Goal: Task Accomplishment & Management: Manage account settings

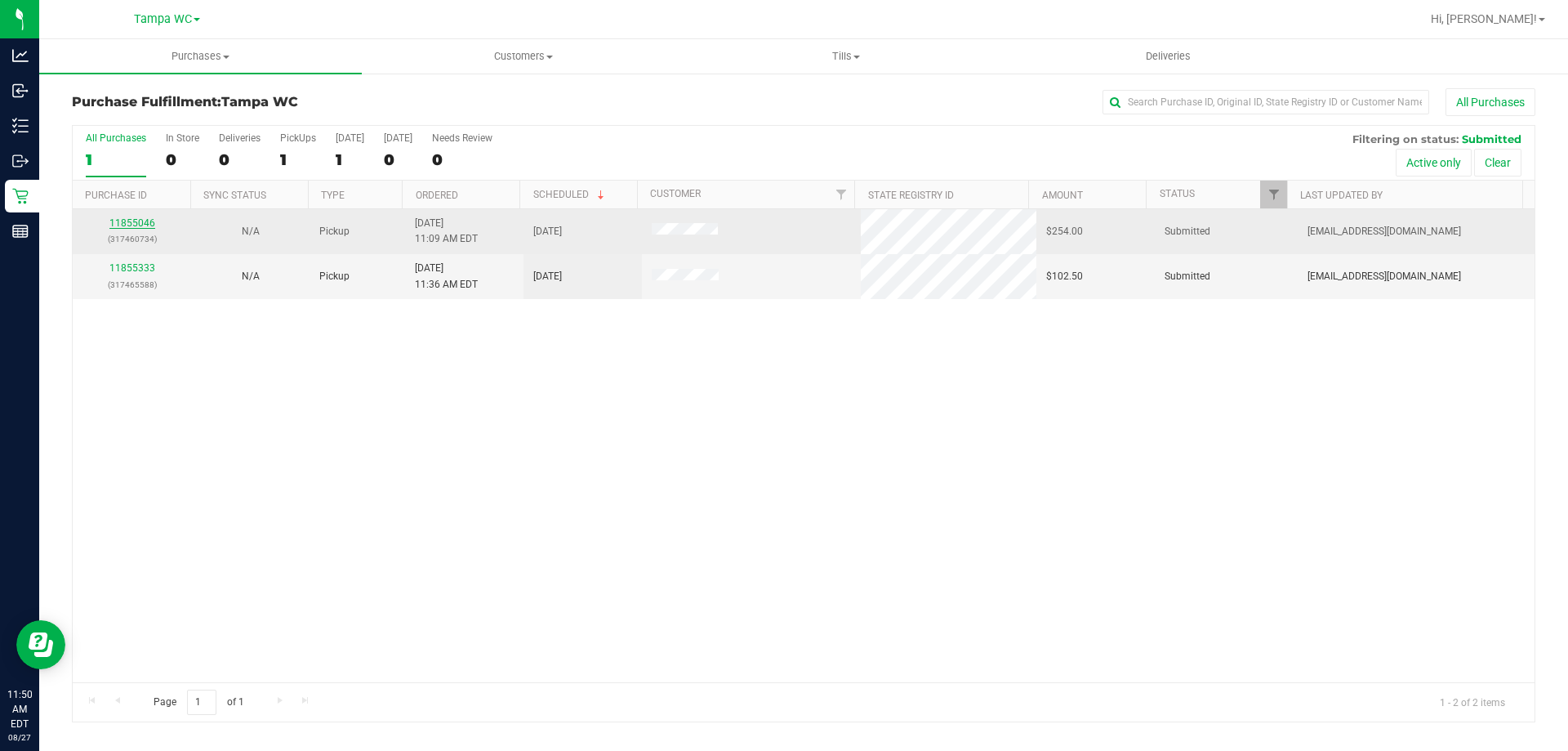
click at [121, 218] on link "11855046" at bounding box center [132, 222] width 46 height 11
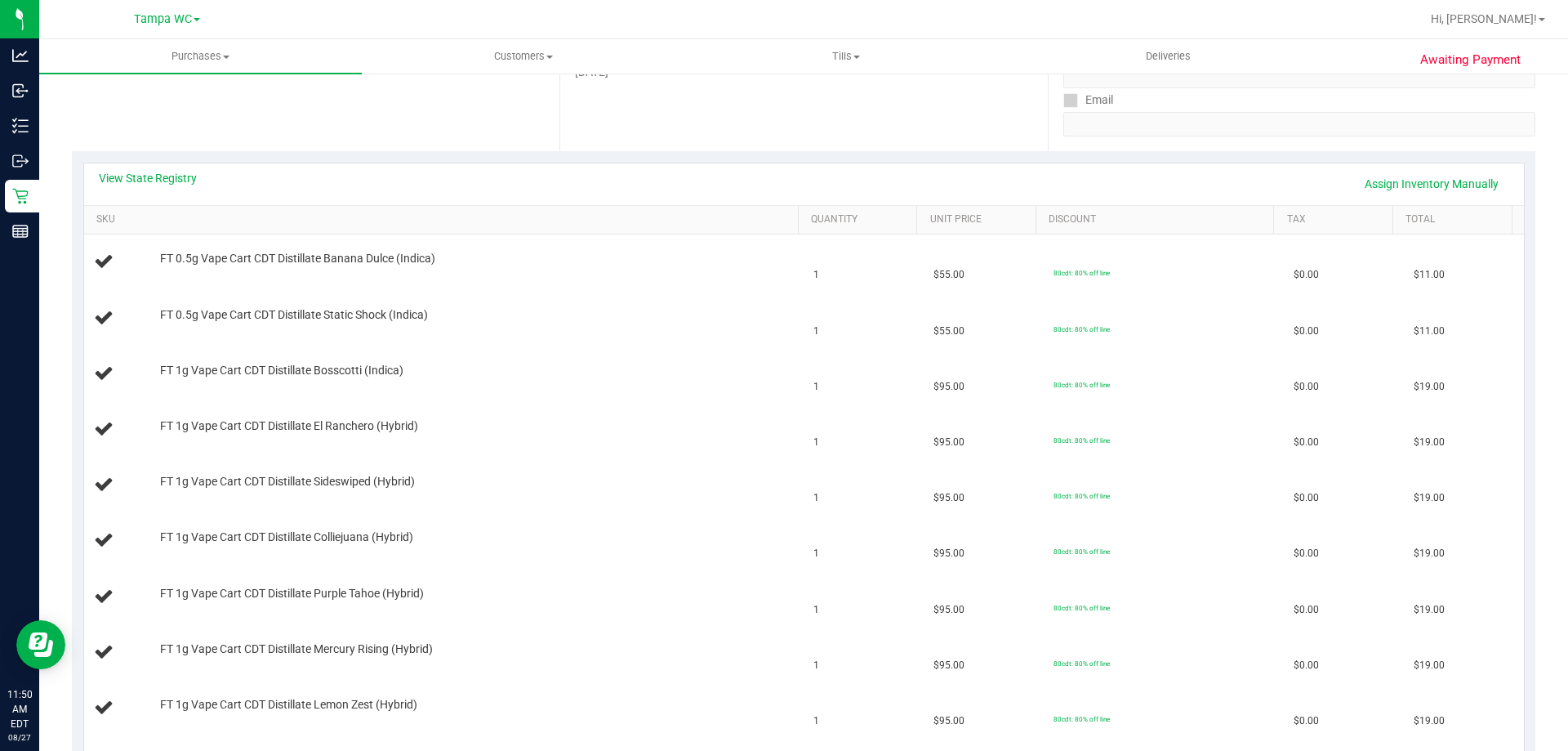
scroll to position [82, 0]
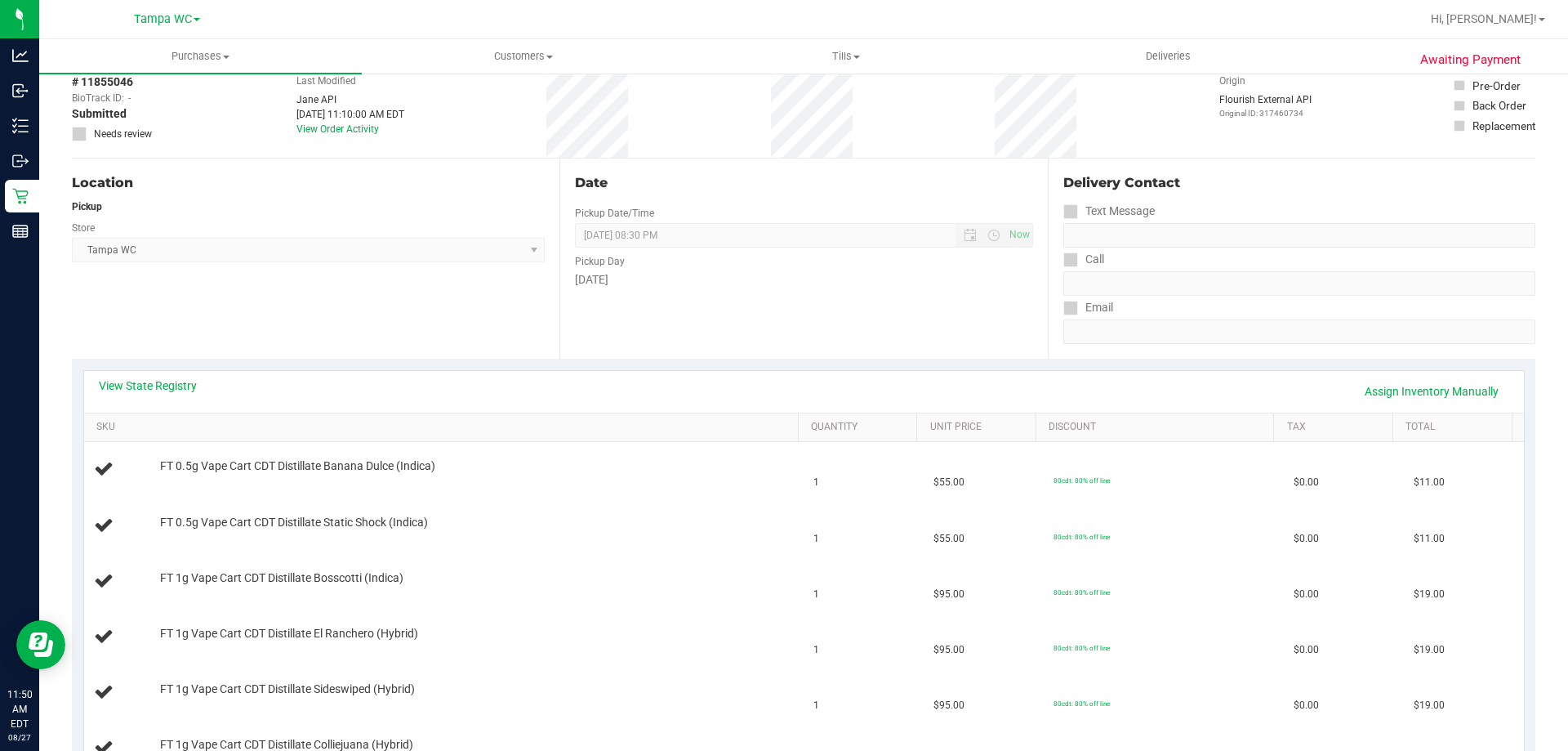
click at [181, 417] on th "SKU" at bounding box center [441, 428] width 714 height 29
click at [178, 417] on th "SKU" at bounding box center [441, 428] width 714 height 29
click at [175, 422] on link "SKU" at bounding box center [444, 427] width 695 height 13
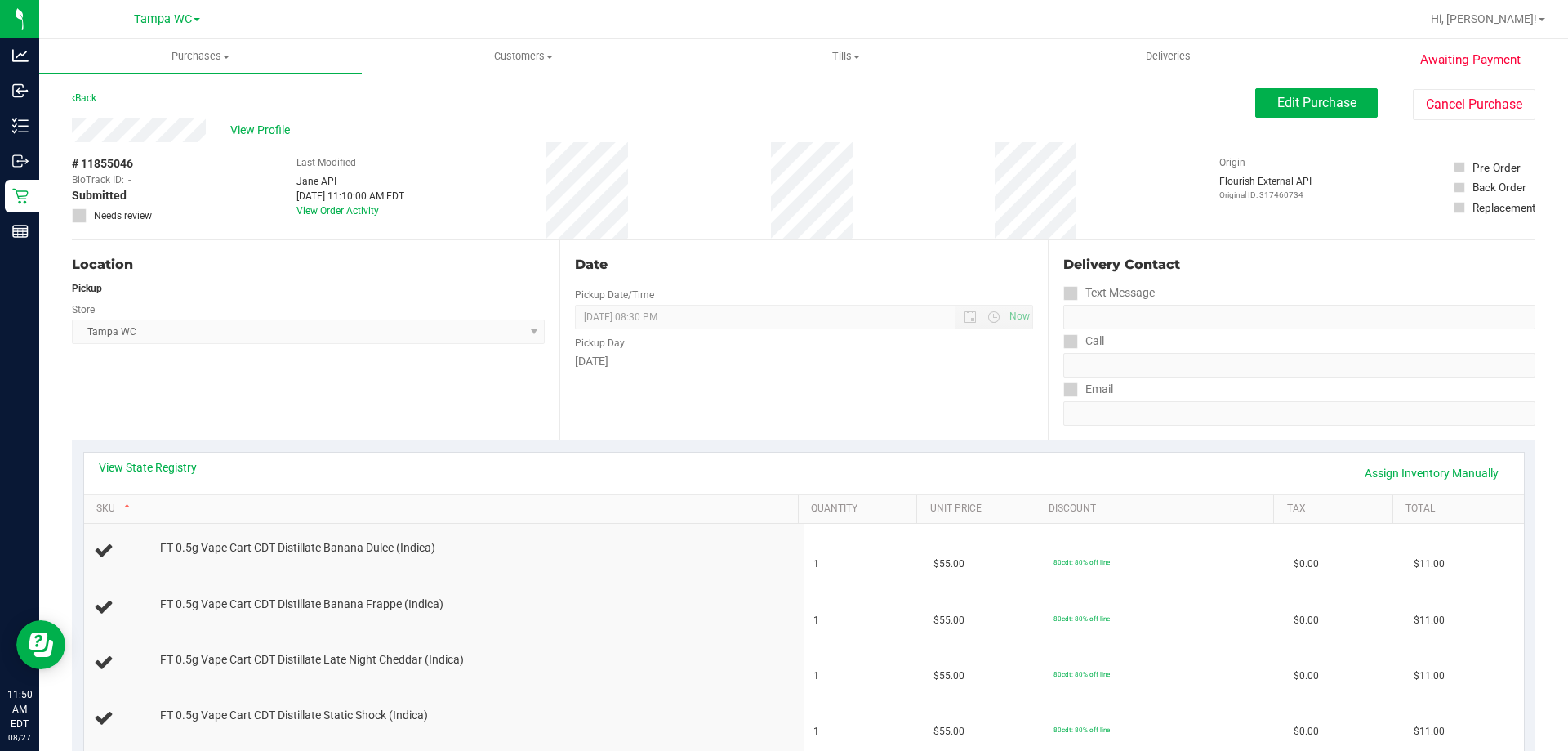
click at [187, 165] on div "# 11855046 BioTrack ID: - Submitted Needs review Last Modified Jane API Aug 27,…" at bounding box center [803, 191] width 1463 height 97
click at [236, 129] on span "View Profile" at bounding box center [263, 130] width 65 height 17
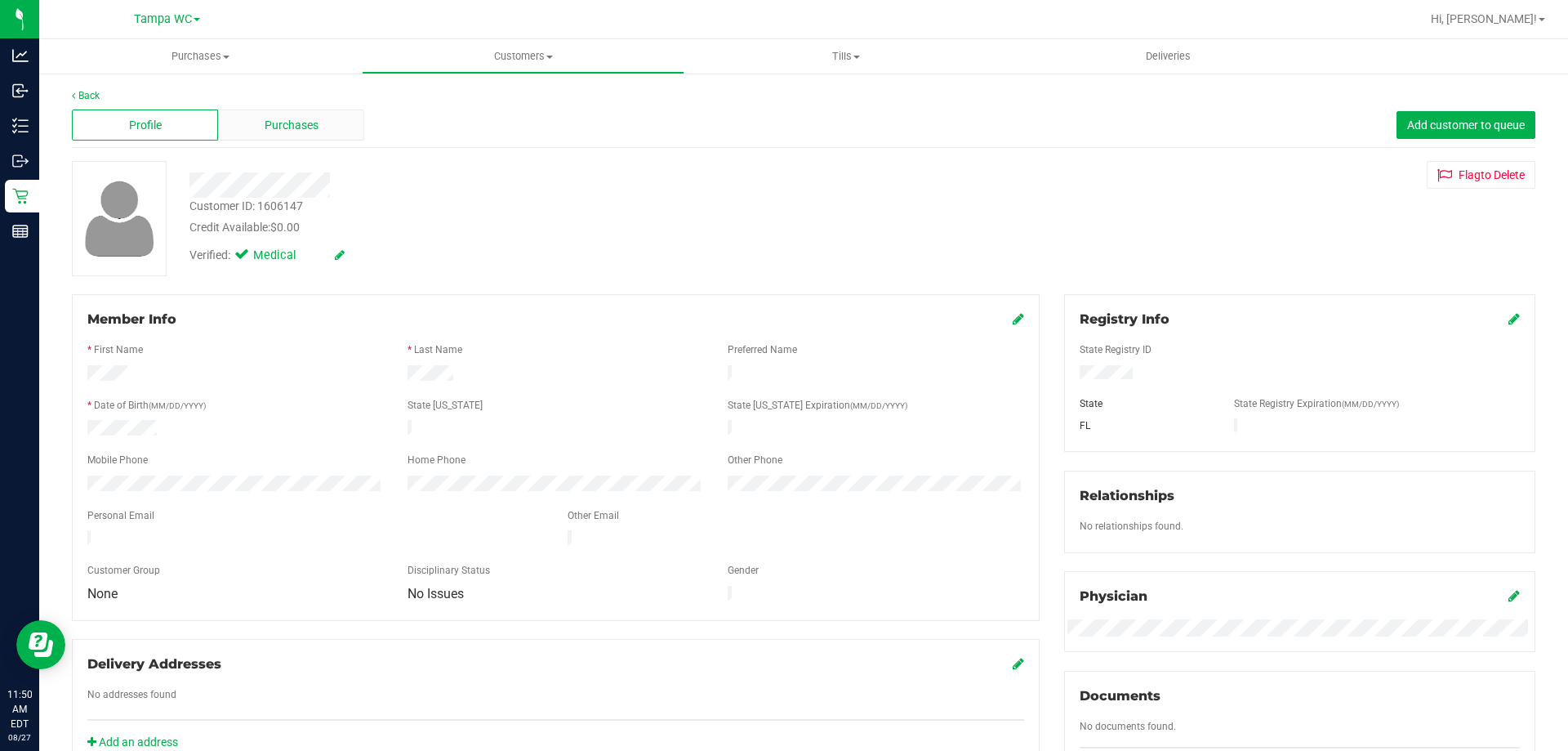
click at [247, 121] on div "Purchases" at bounding box center [290, 125] width 146 height 31
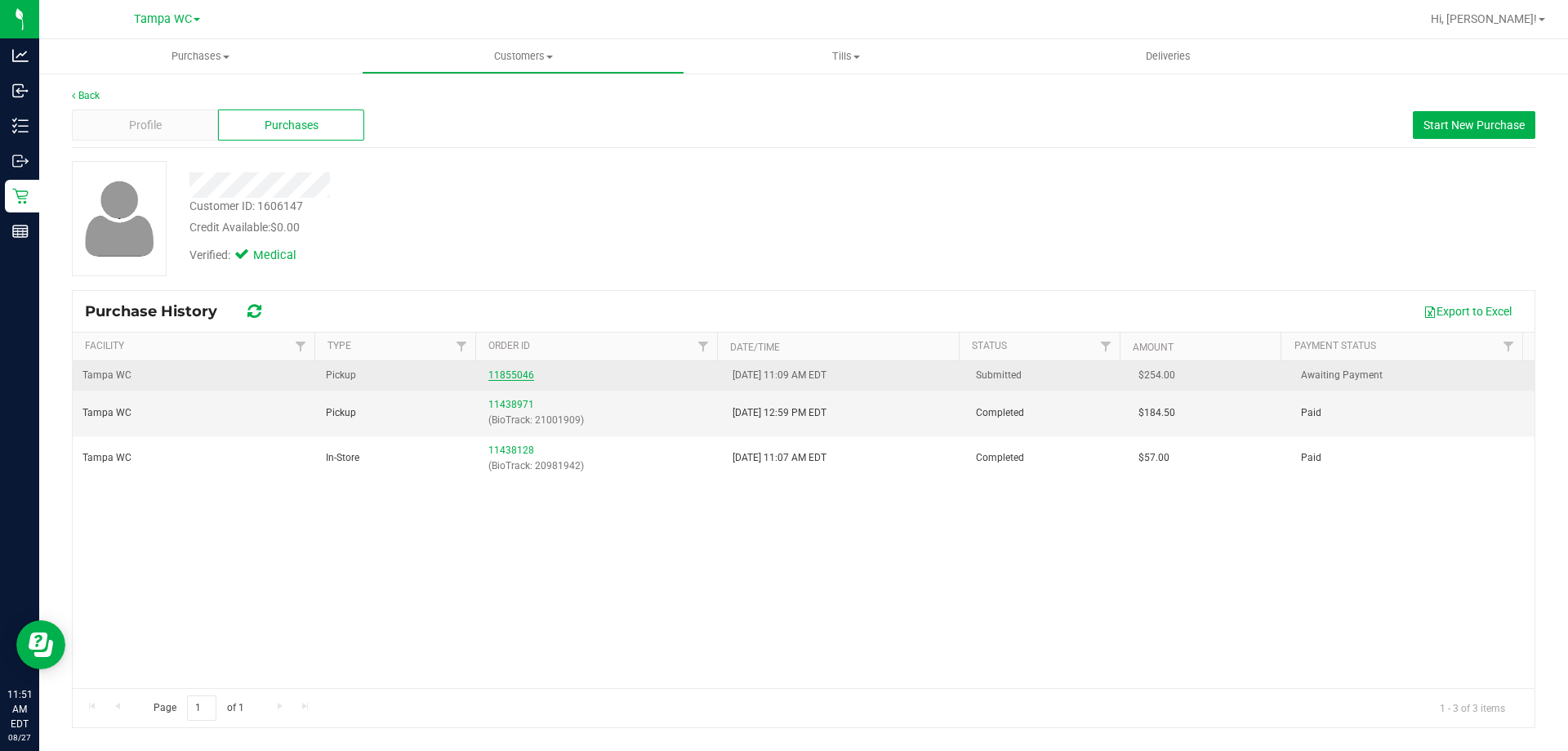
click at [502, 377] on link "11855046" at bounding box center [511, 375] width 46 height 11
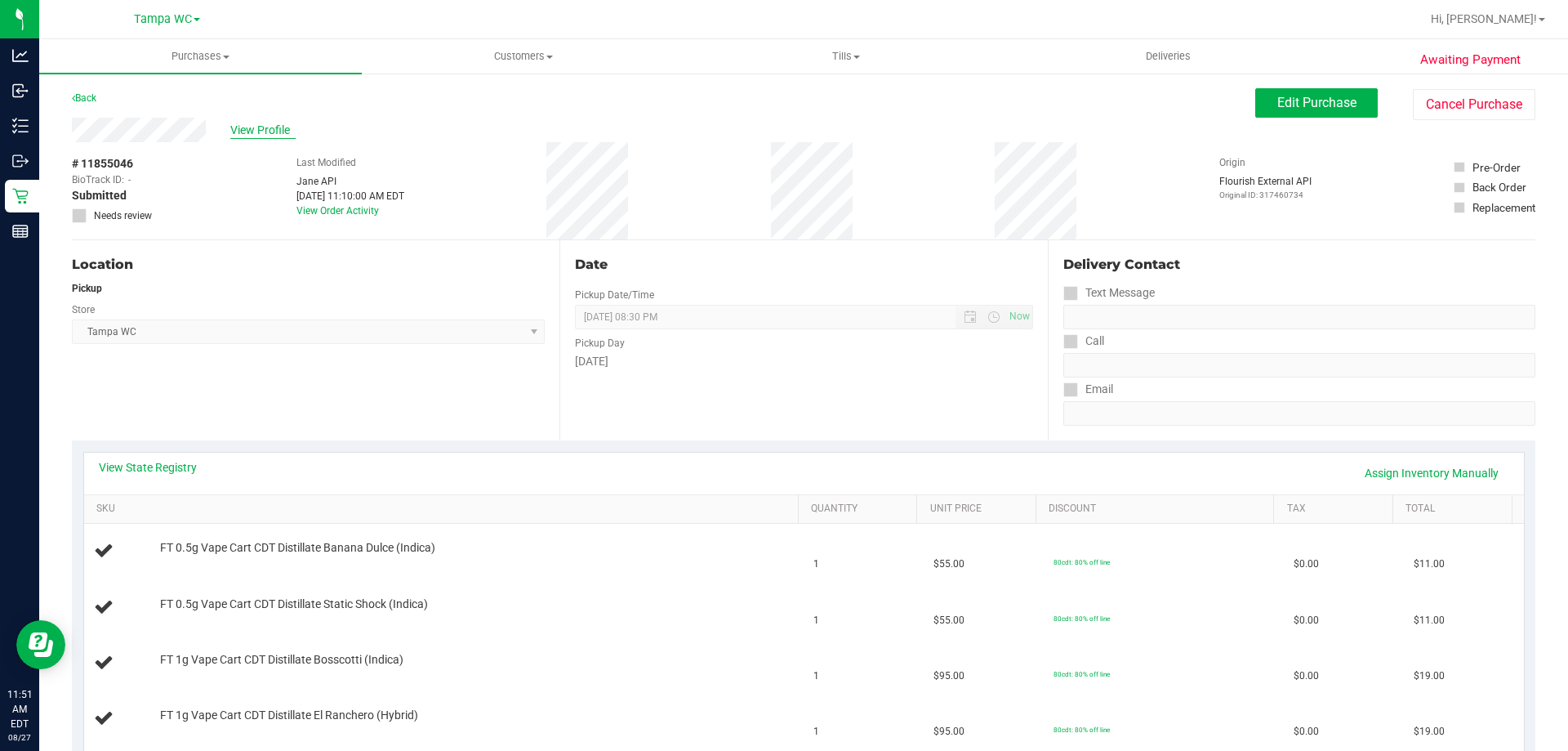
click at [264, 124] on span "View Profile" at bounding box center [263, 130] width 65 height 17
click at [158, 462] on link "View State Registry" at bounding box center [148, 467] width 98 height 17
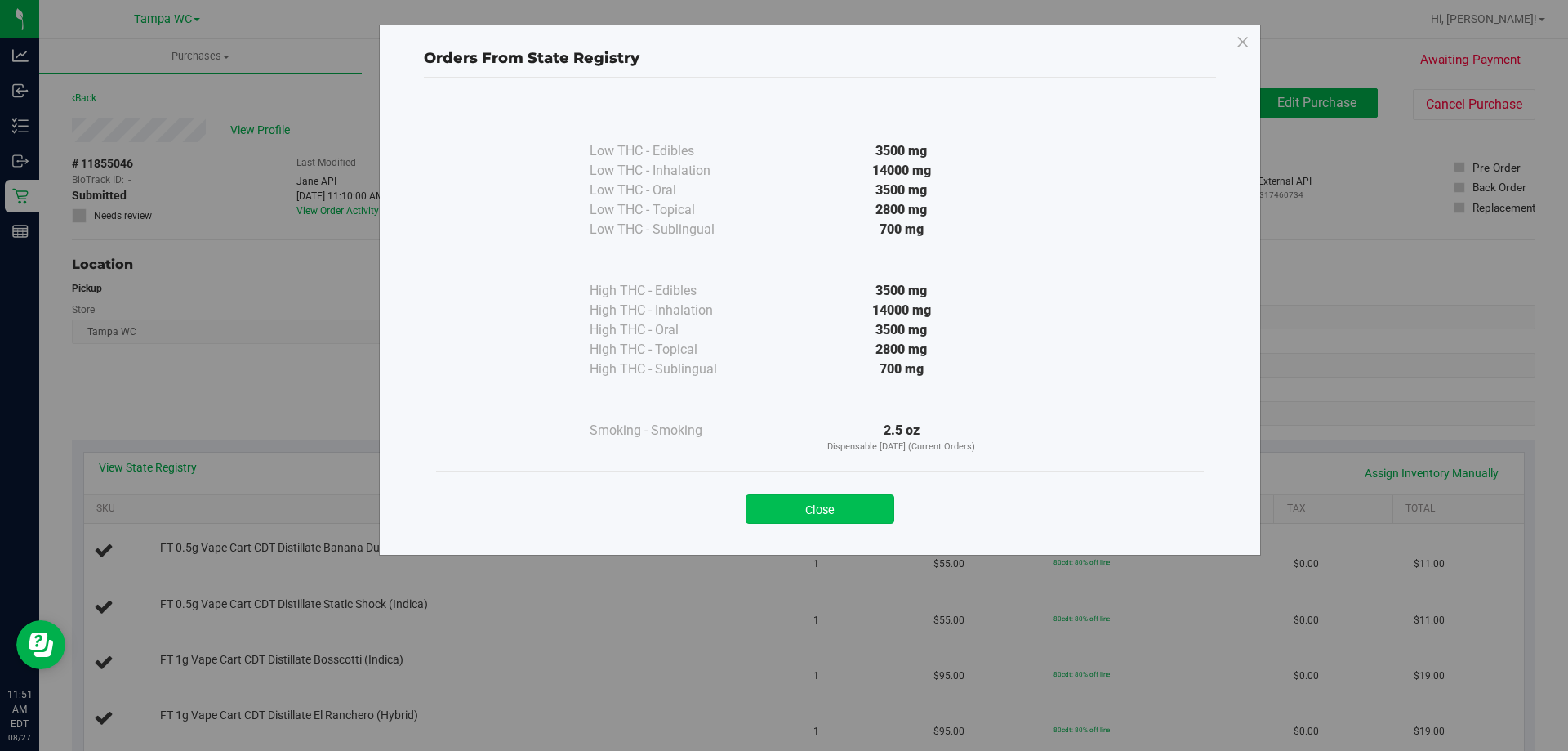
click at [818, 516] on button "Close" at bounding box center [820, 509] width 149 height 29
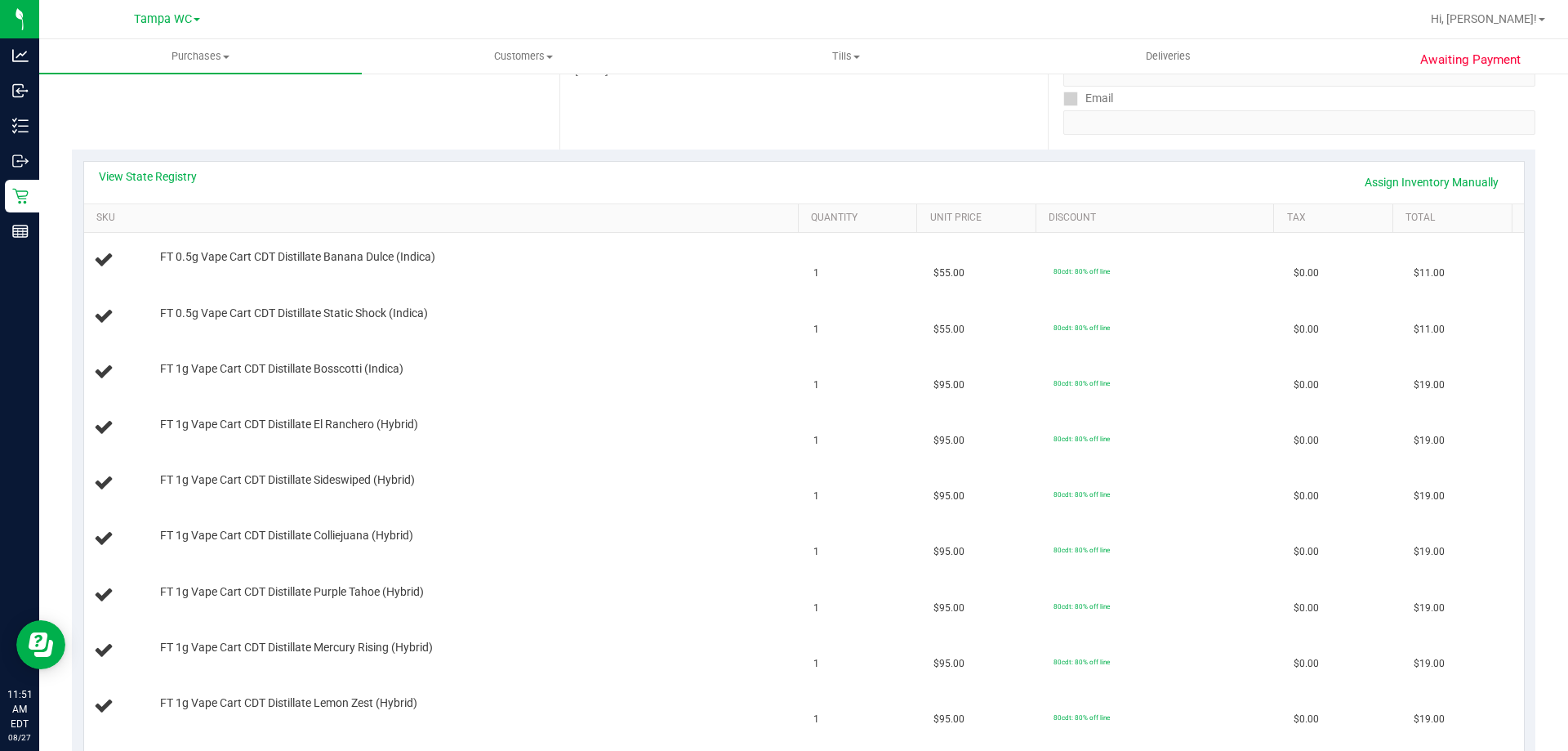
scroll to position [245, 0]
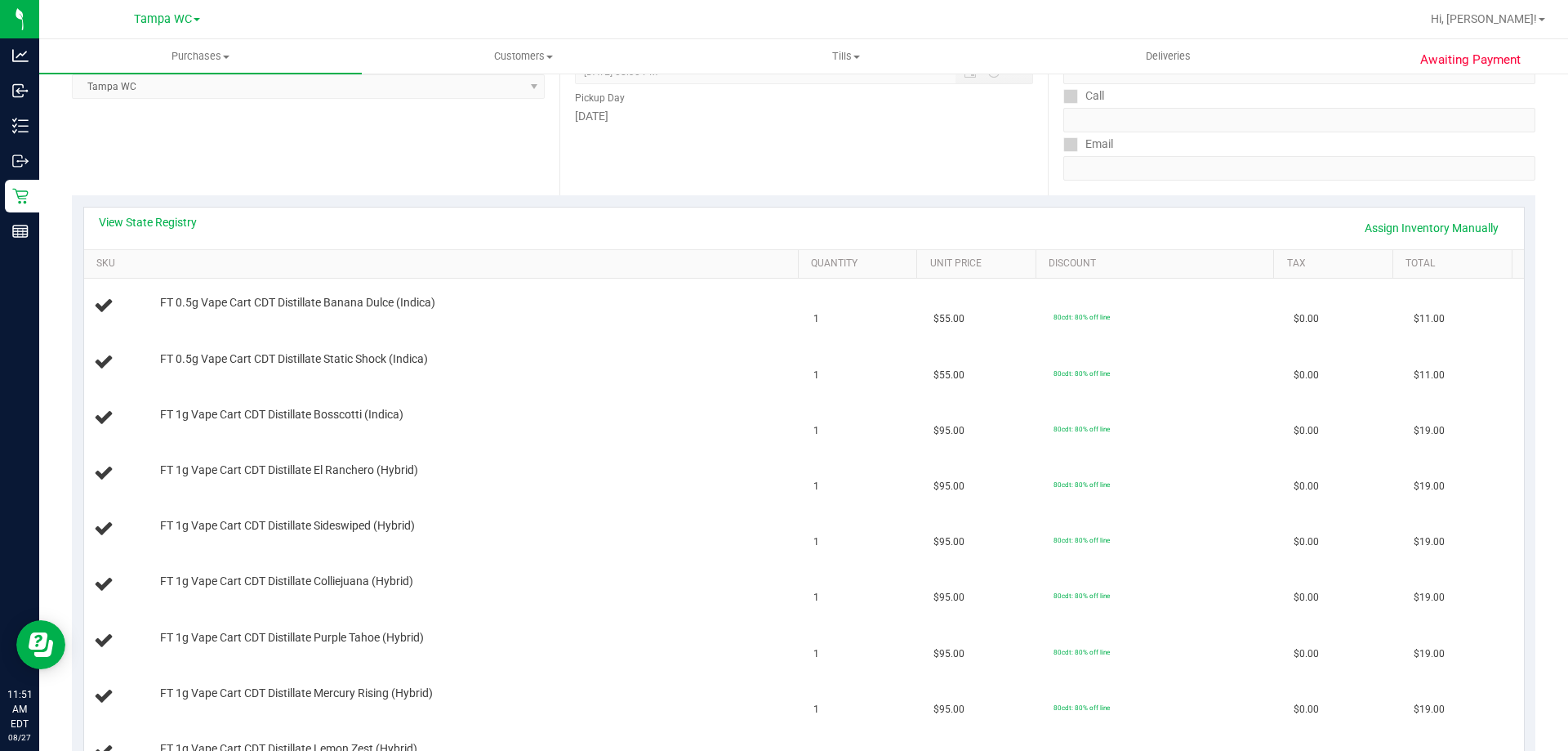
click at [199, 271] on th "SKU" at bounding box center [441, 265] width 714 height 29
click at [207, 267] on link "SKU" at bounding box center [444, 264] width 695 height 13
click at [231, 263] on link "SKU" at bounding box center [444, 264] width 695 height 13
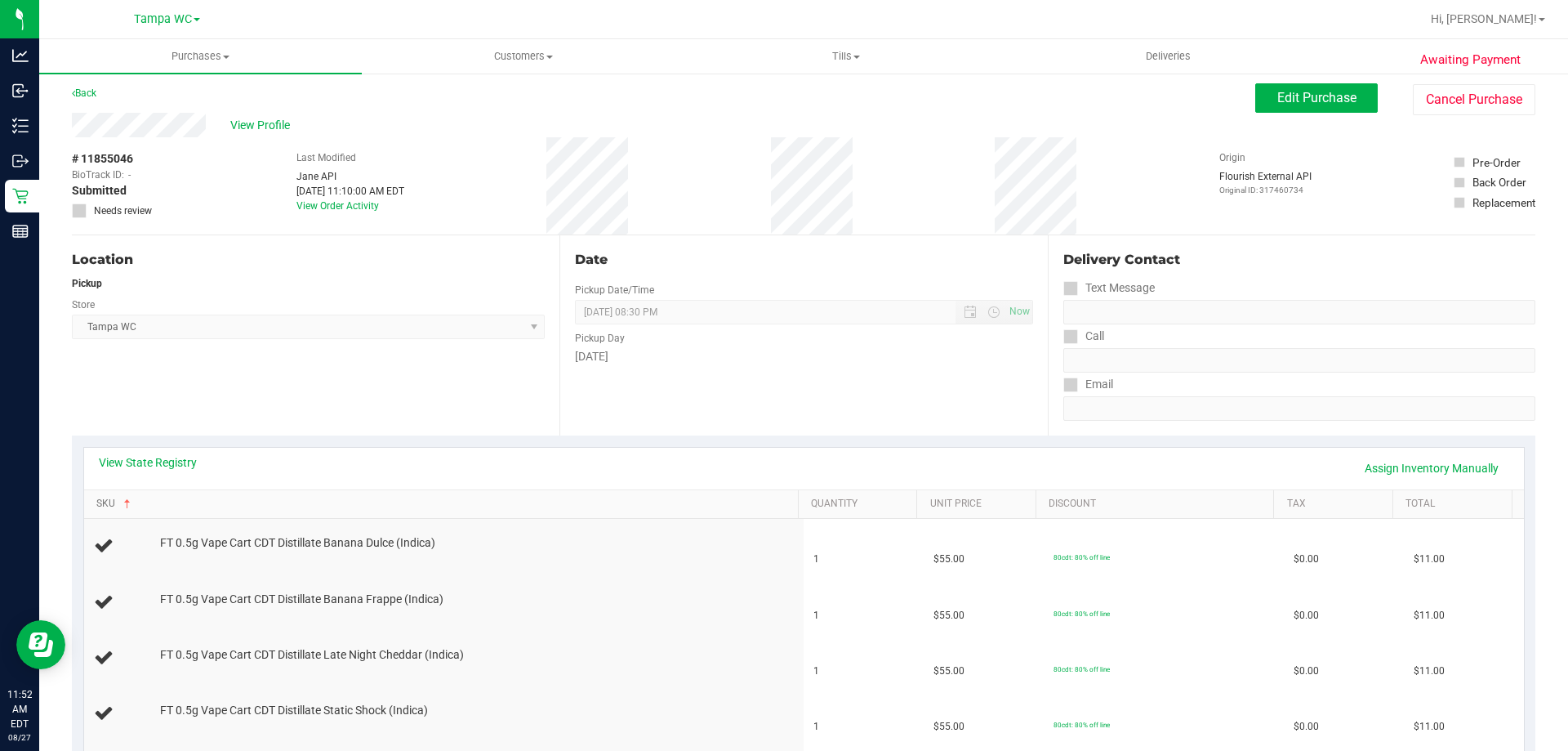
scroll to position [0, 0]
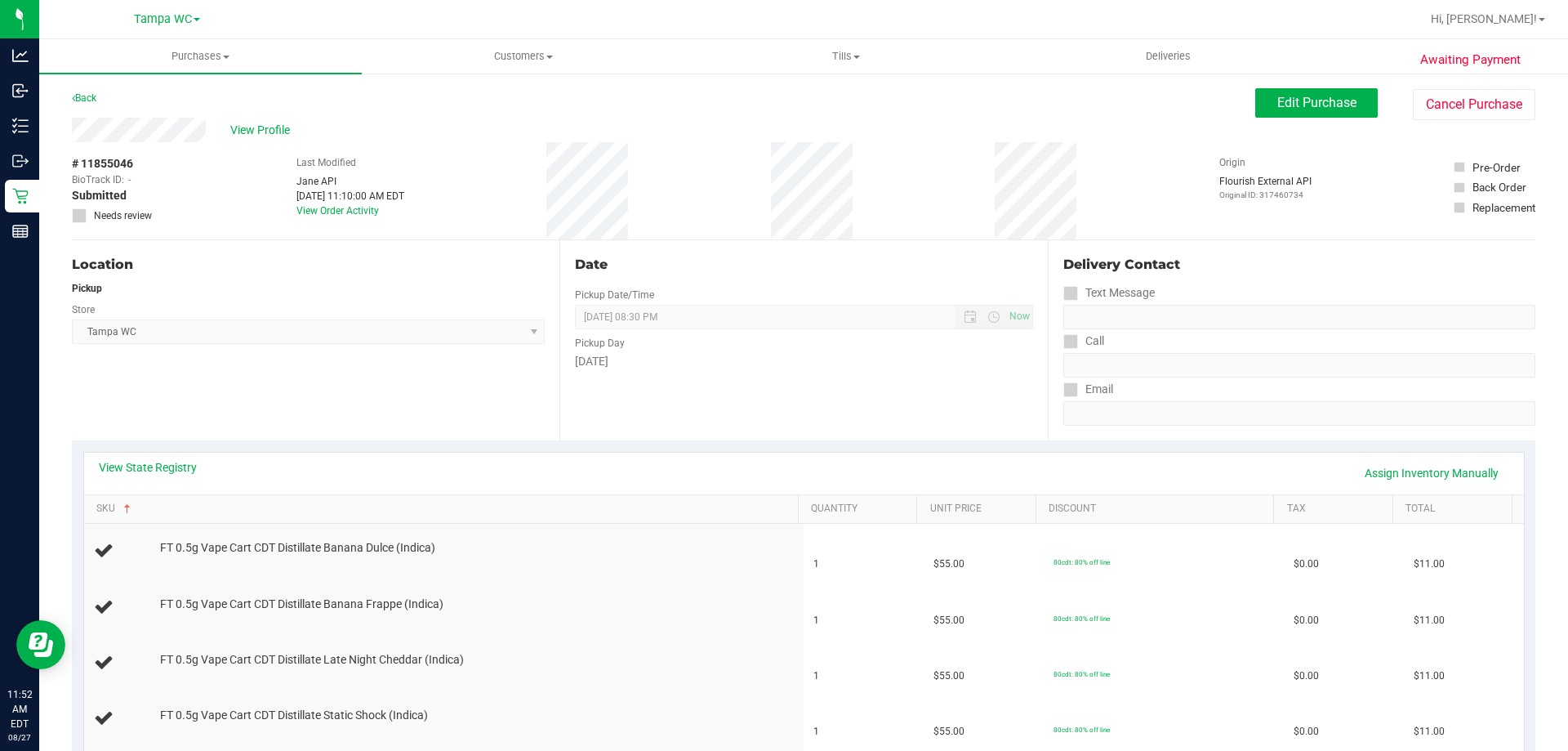
click at [92, 88] on div "Back" at bounding box center [84, 97] width 25 height 19
click at [88, 98] on link "Back" at bounding box center [84, 97] width 25 height 11
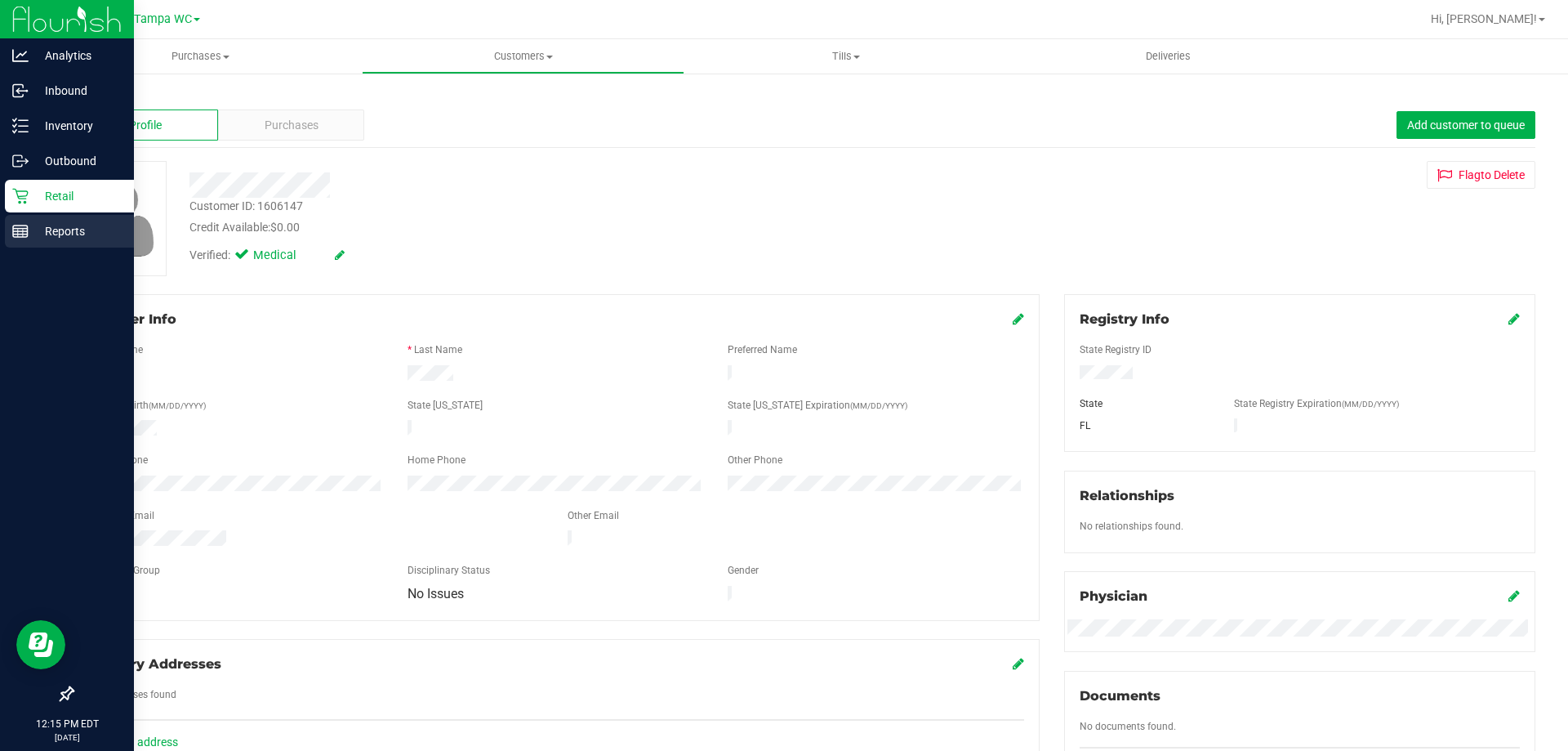
click at [21, 234] on line at bounding box center [20, 234] width 15 height 0
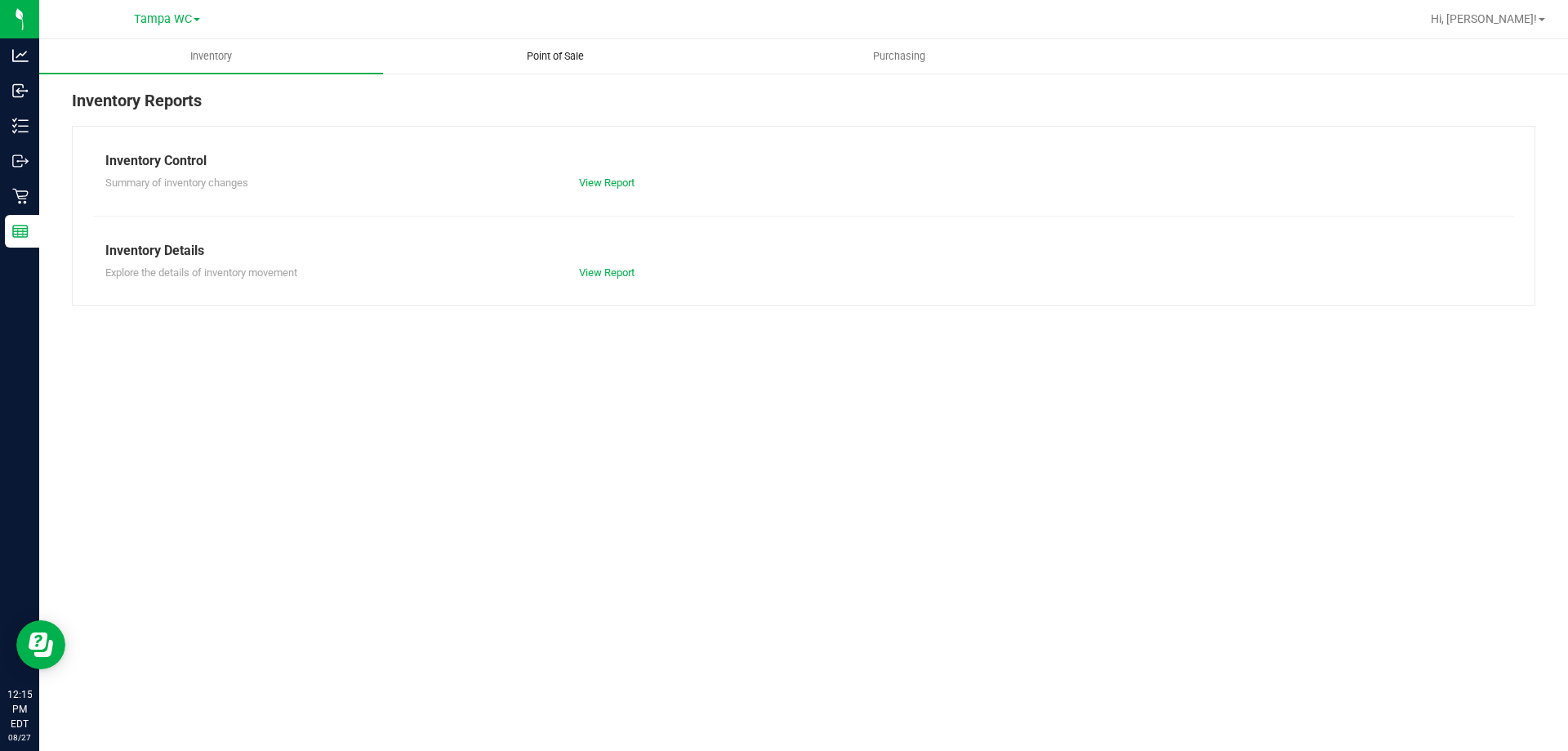
click at [506, 51] on span "Point of Sale" at bounding box center [555, 56] width 101 height 15
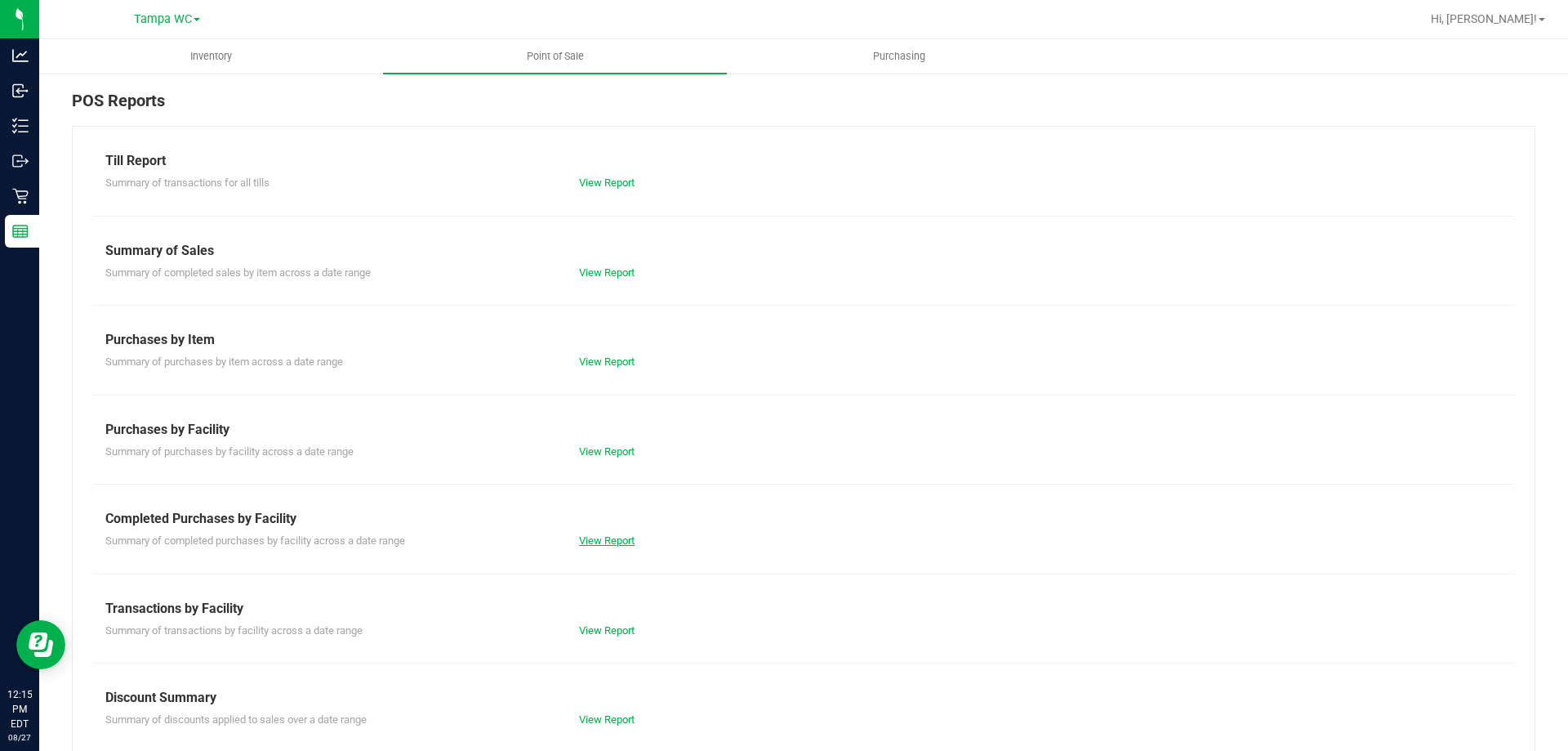
click at [598, 545] on link "View Report" at bounding box center [607, 540] width 55 height 12
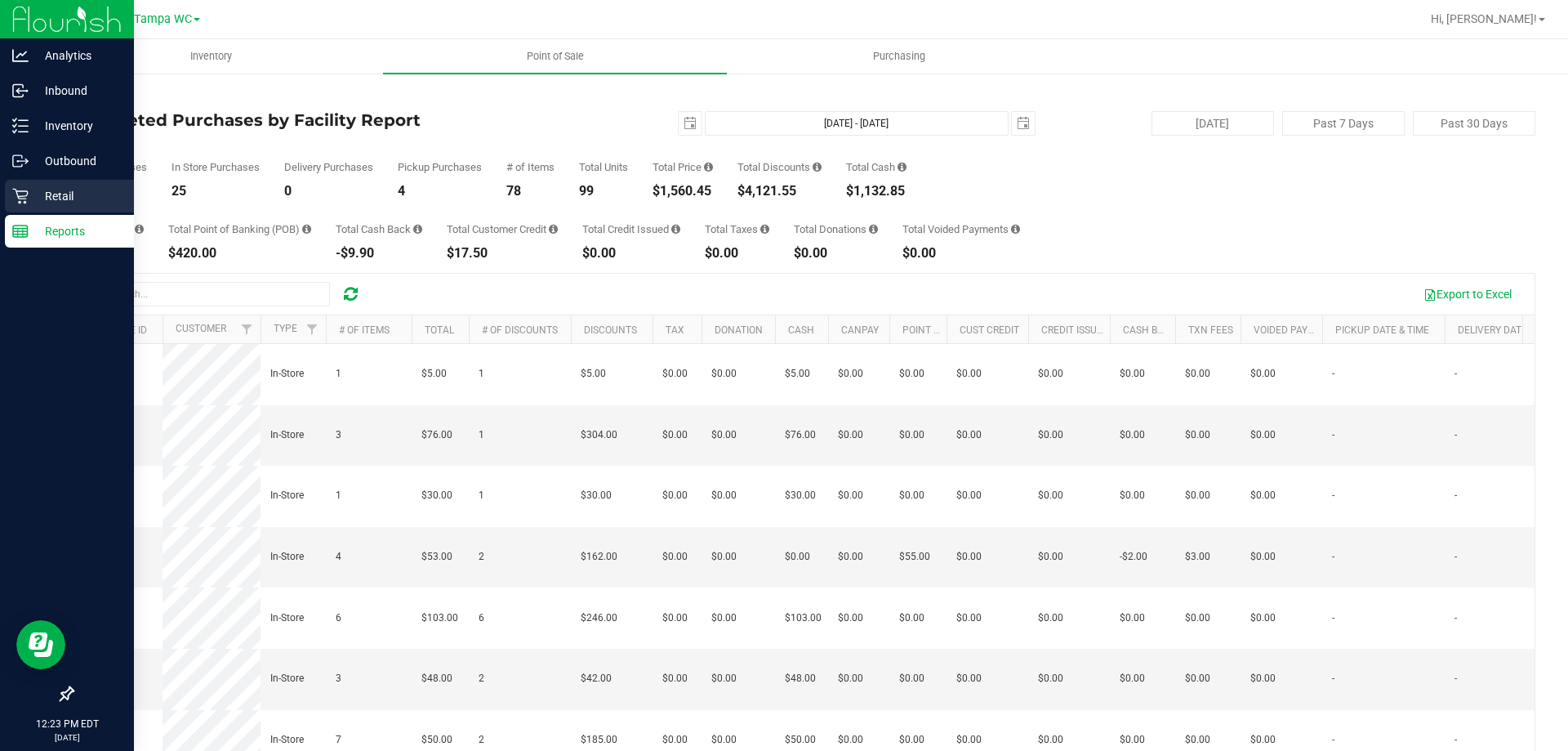
click at [26, 199] on icon at bounding box center [20, 196] width 17 height 17
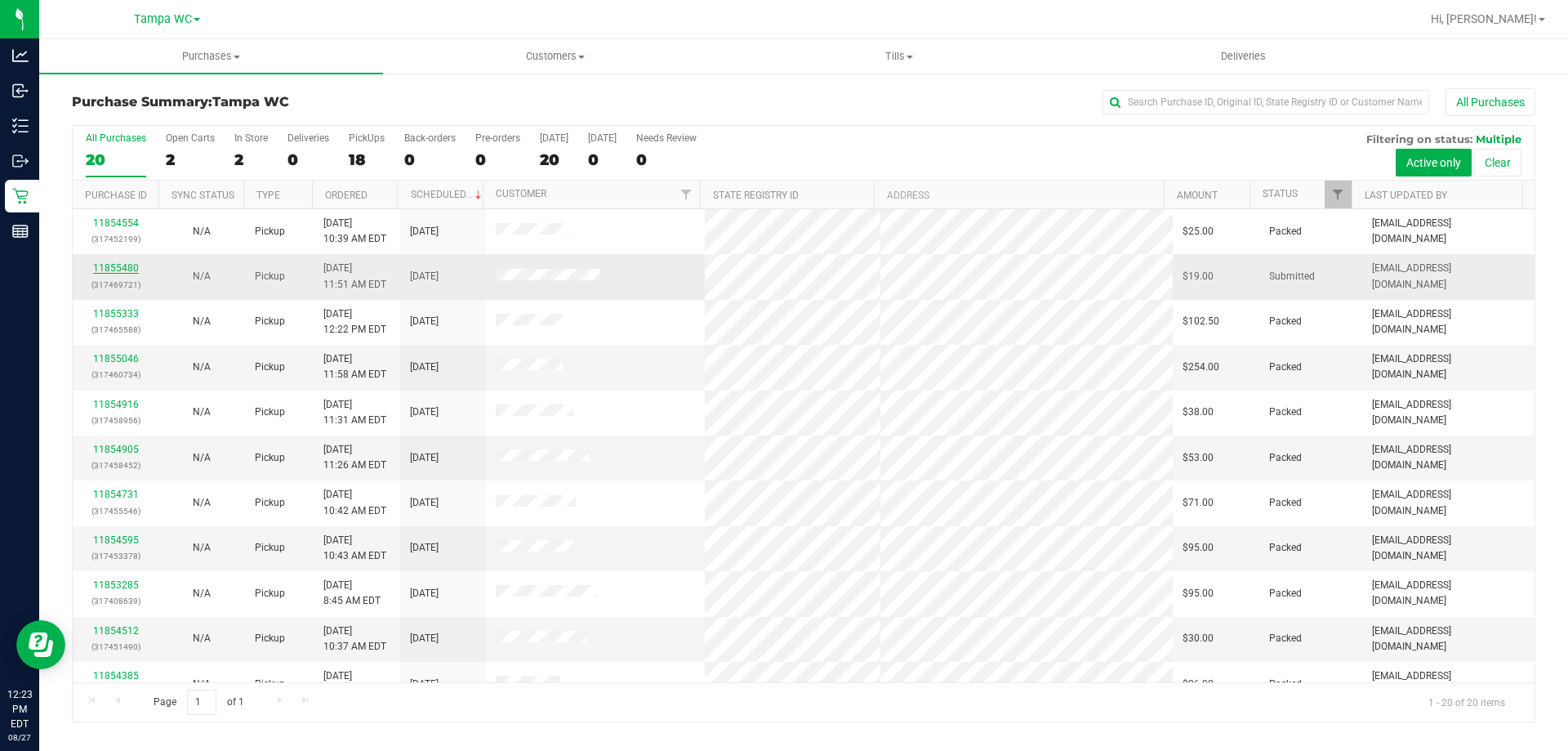
click at [113, 267] on link "11855480" at bounding box center [116, 267] width 46 height 11
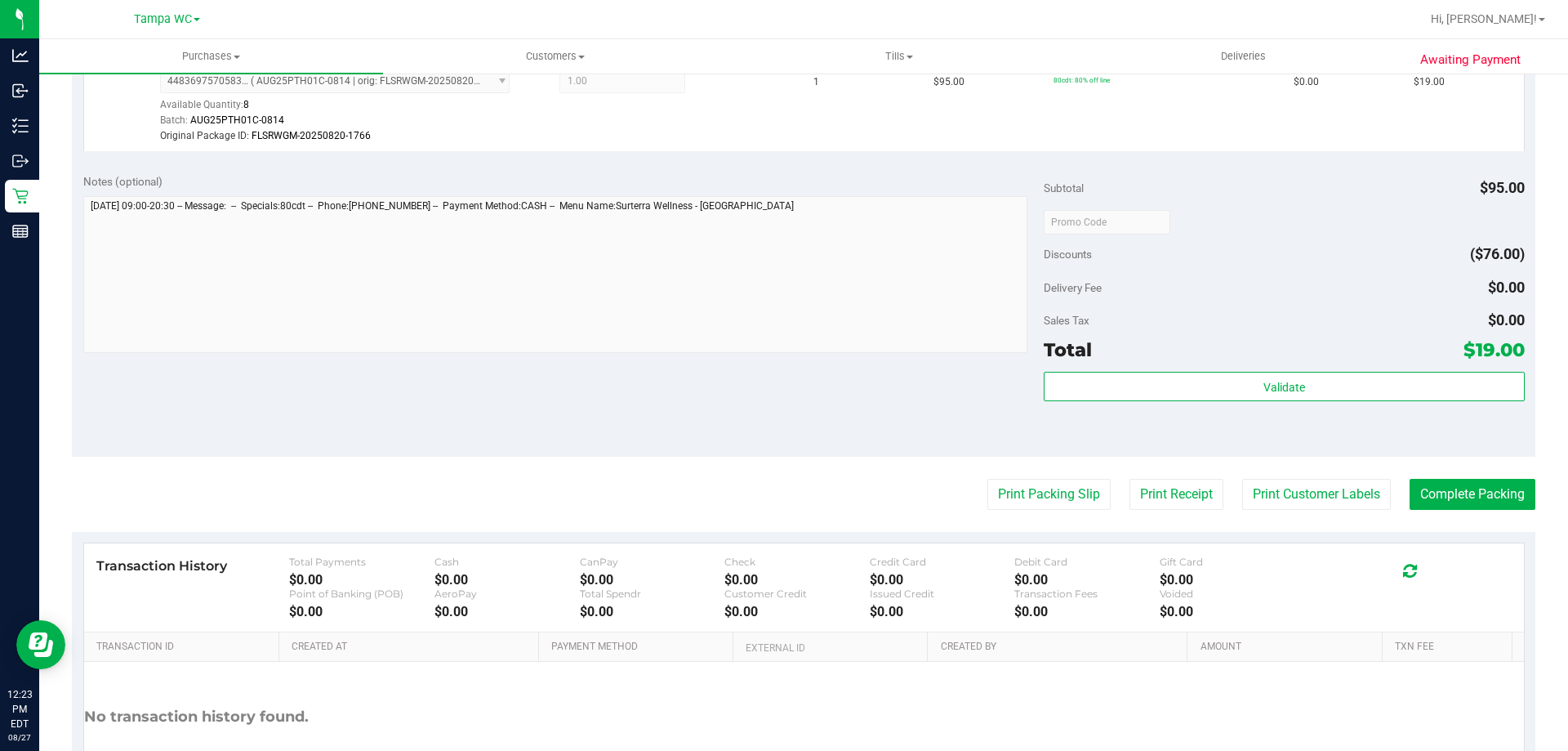
scroll to position [490, 0]
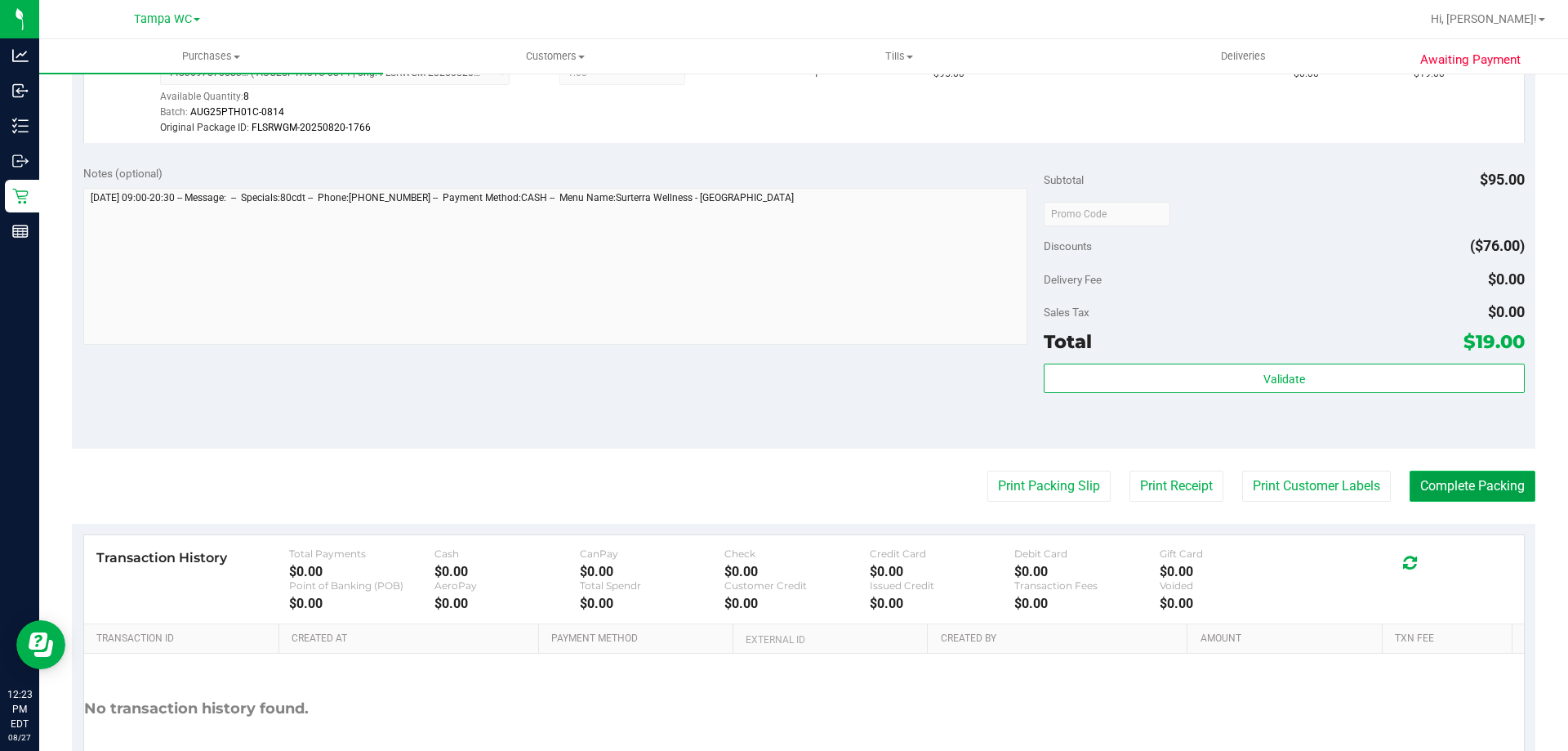
click at [1415, 486] on button "Complete Packing" at bounding box center [1472, 486] width 126 height 31
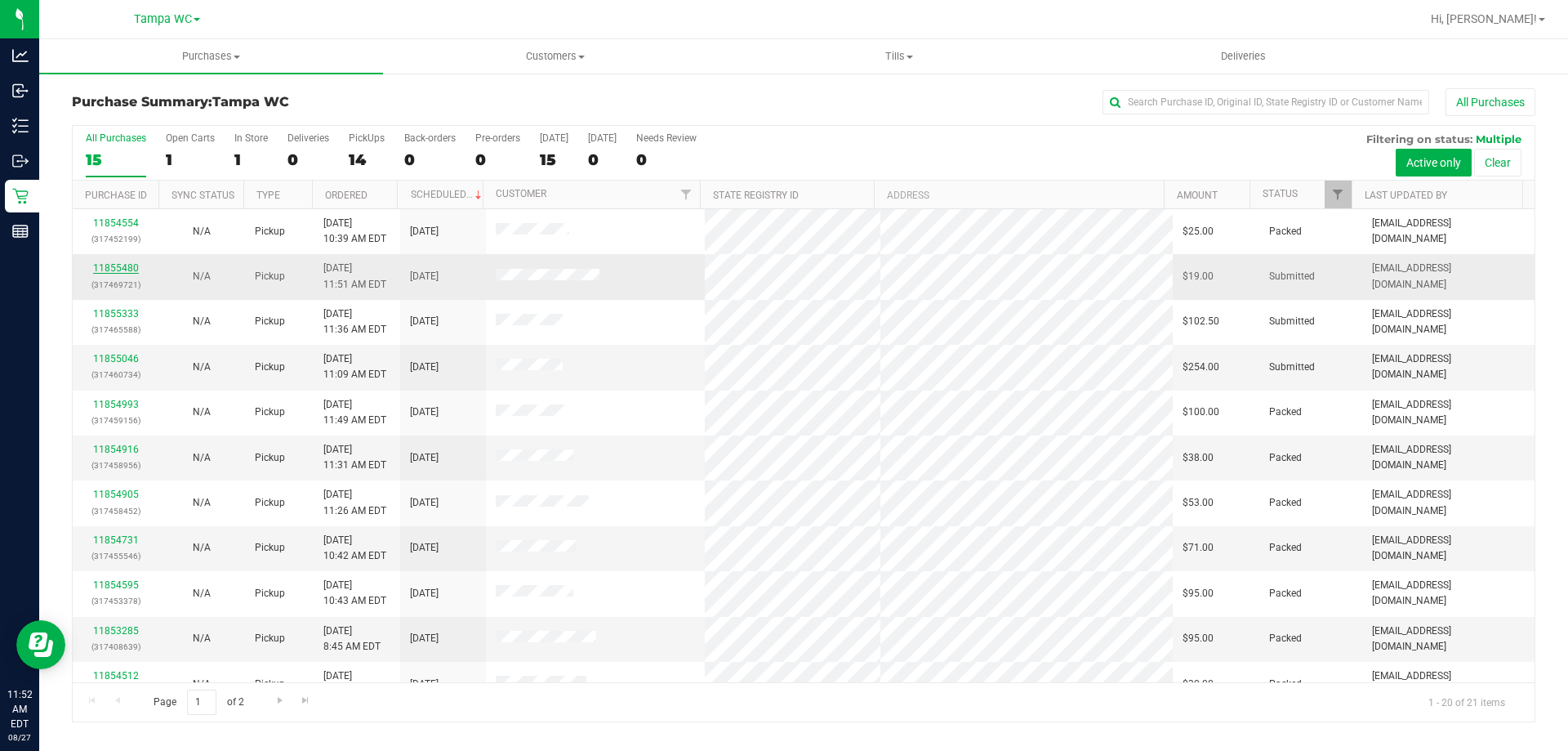
click at [116, 267] on link "11855480" at bounding box center [116, 267] width 46 height 11
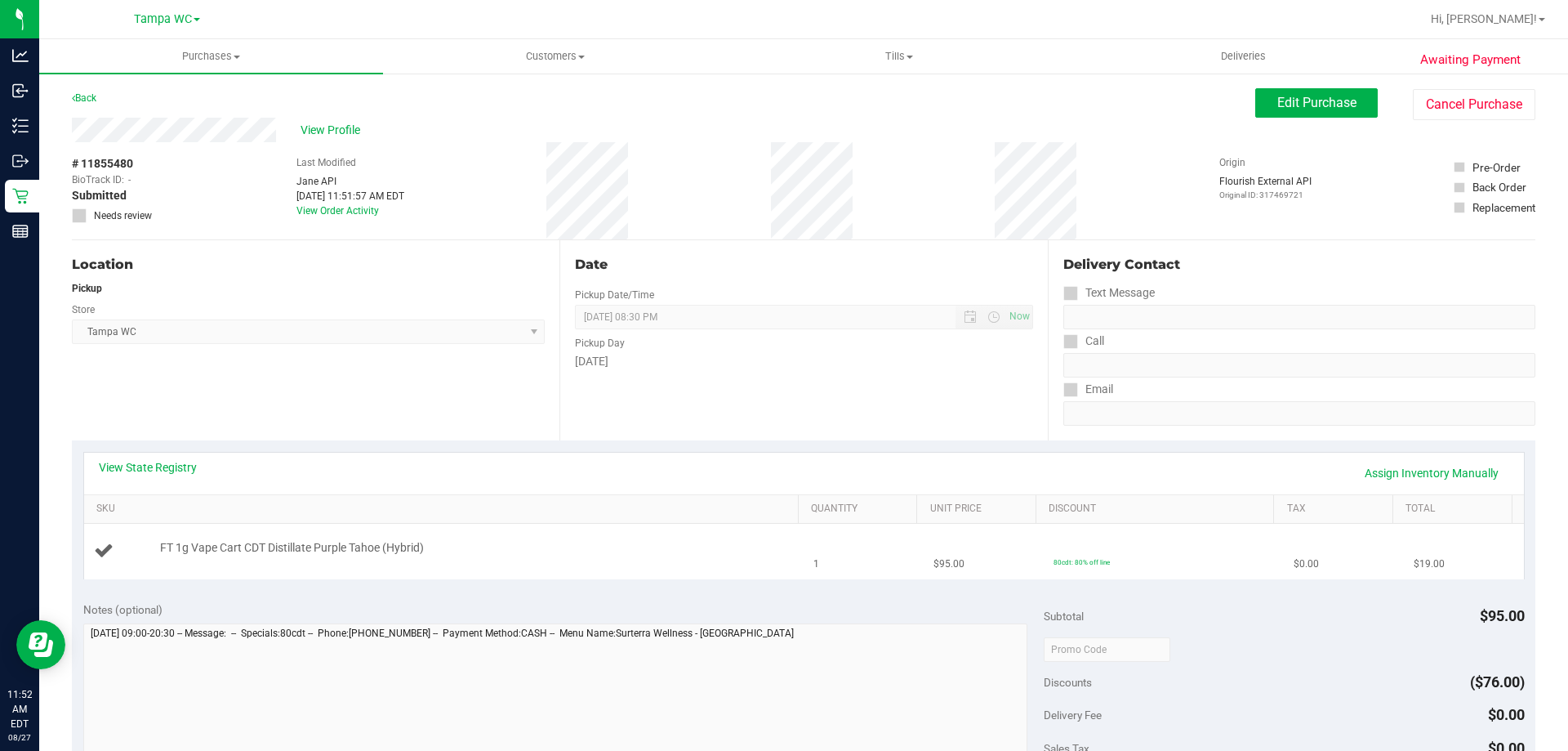
click at [532, 539] on td "FT 1g Vape Cart CDT Distillate Purple Tahoe (Hybrid)" at bounding box center [445, 552] width 721 height 55
drag, startPoint x: 382, startPoint y: 544, endPoint x: 159, endPoint y: 552, distance: 223.1
click at [159, 552] on div "FT 1g Vape Cart CDT Distillate Purple Tahoe (Hybrid)" at bounding box center [471, 548] width 639 height 17
click at [160, 552] on span "FT 1g Vape Cart CDT Distillate Purple Tahoe (Hybrid)" at bounding box center [291, 547] width 264 height 16
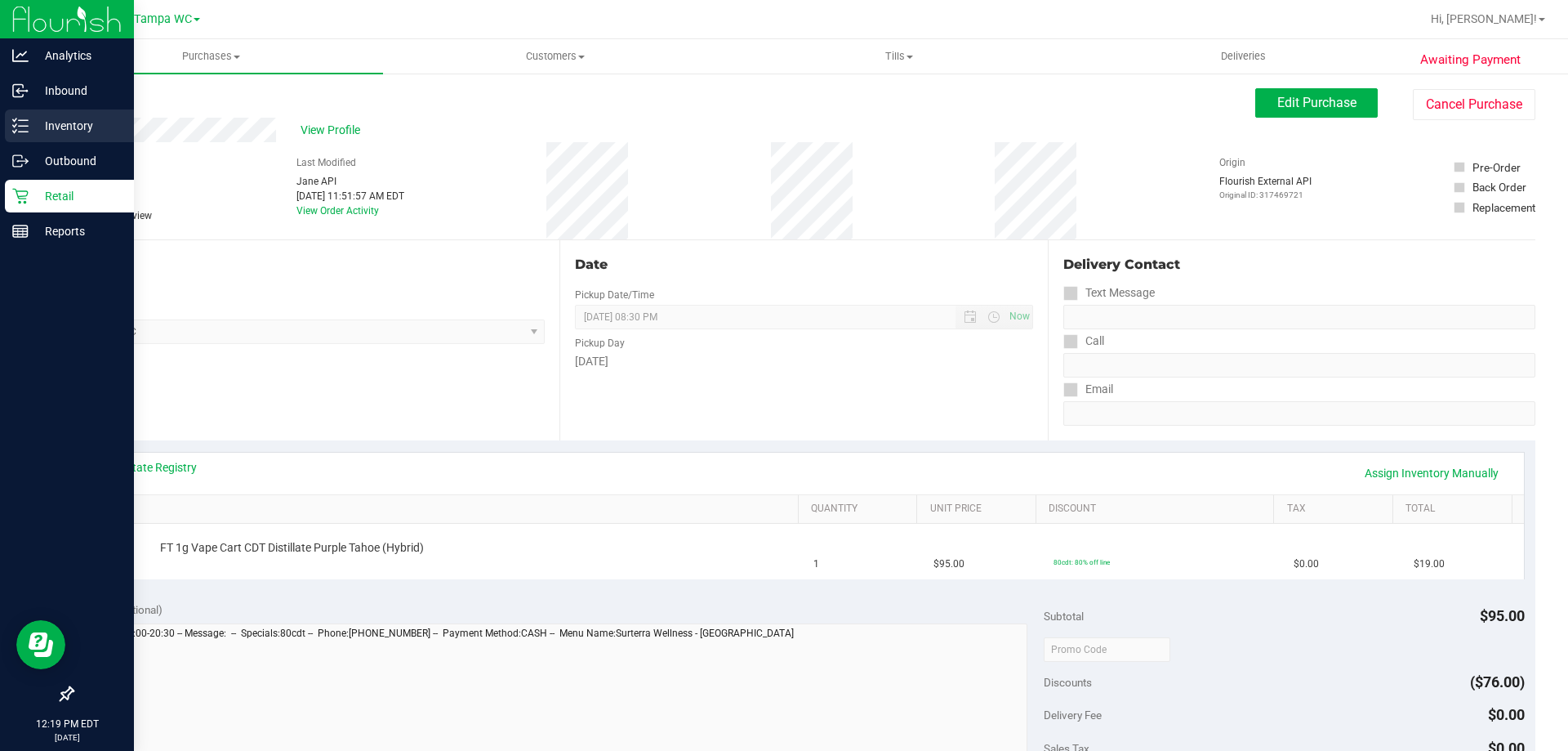
click at [33, 126] on p "Inventory" at bounding box center [77, 125] width 98 height 19
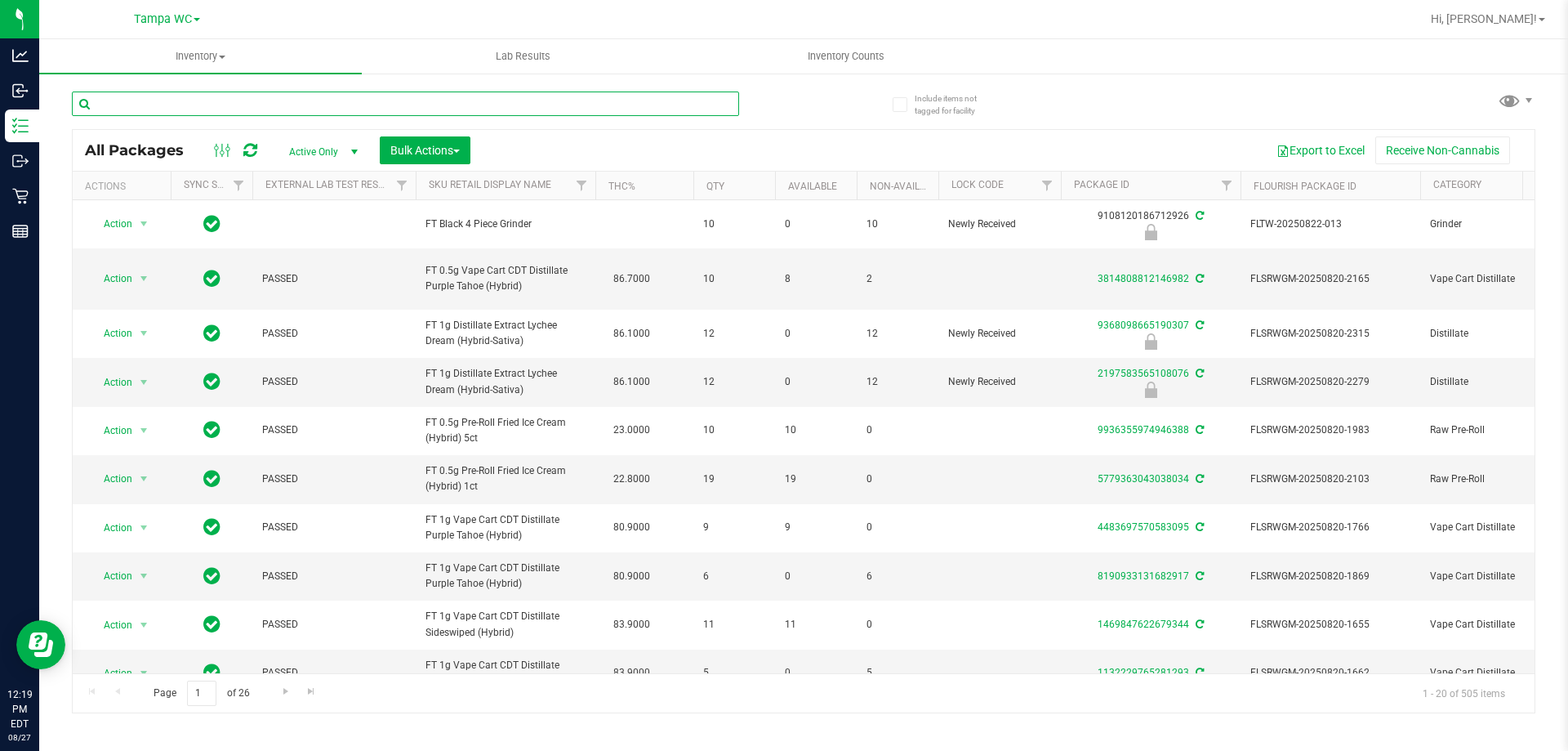
click at [213, 105] on input "text" at bounding box center [405, 104] width 667 height 25
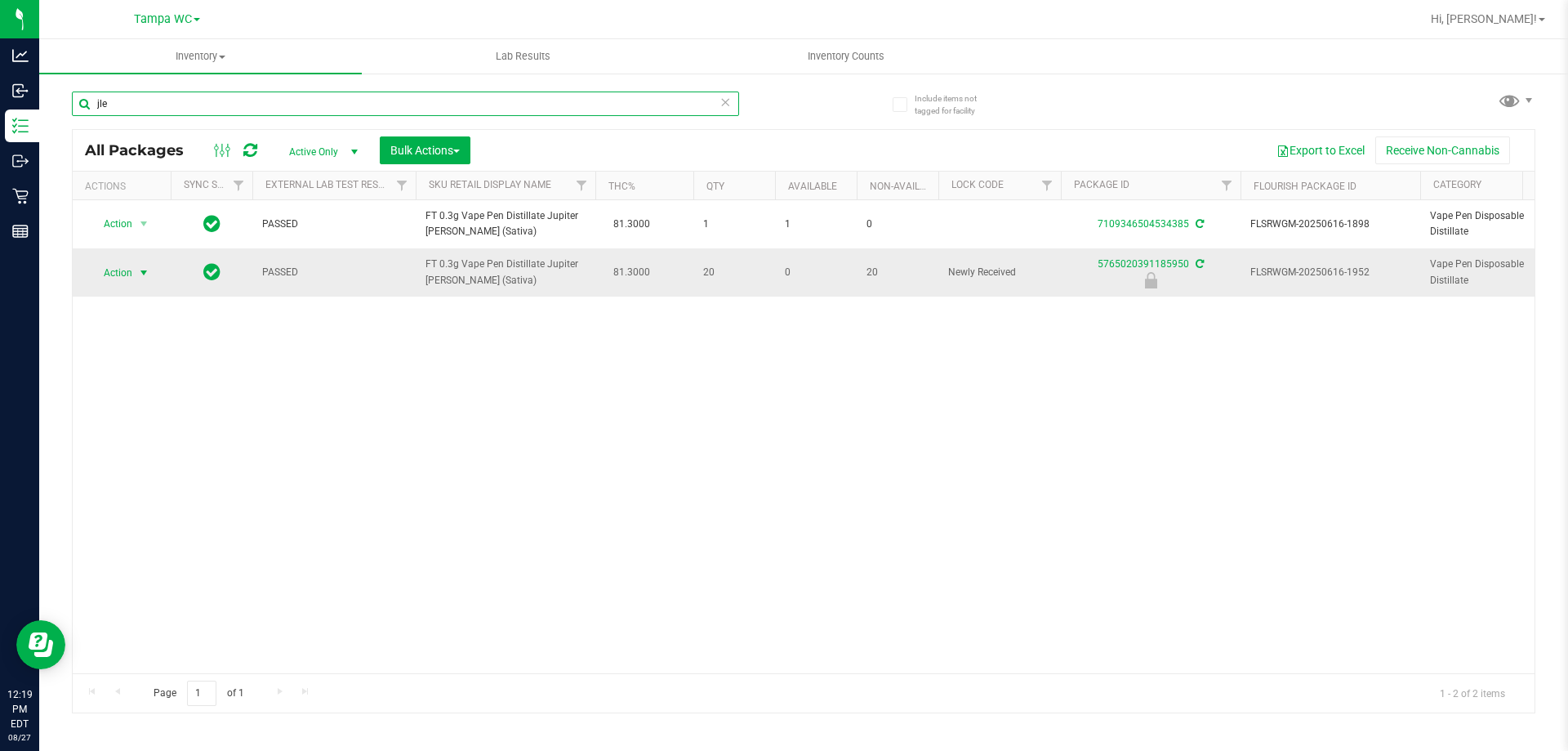
type input "jle"
click at [132, 273] on span "Action" at bounding box center [111, 272] width 44 height 23
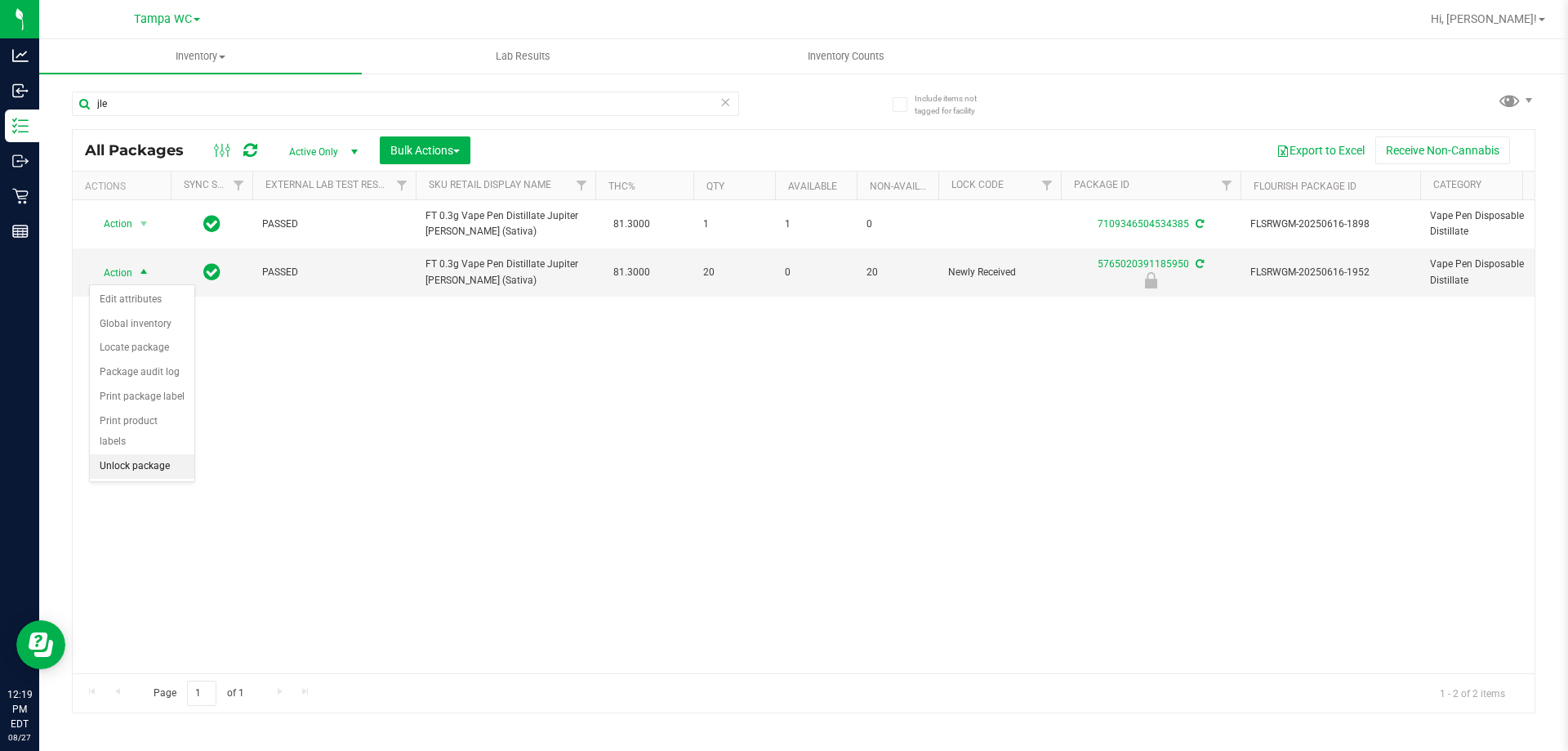
click at [132, 454] on li "Unlock package" at bounding box center [142, 466] width 105 height 25
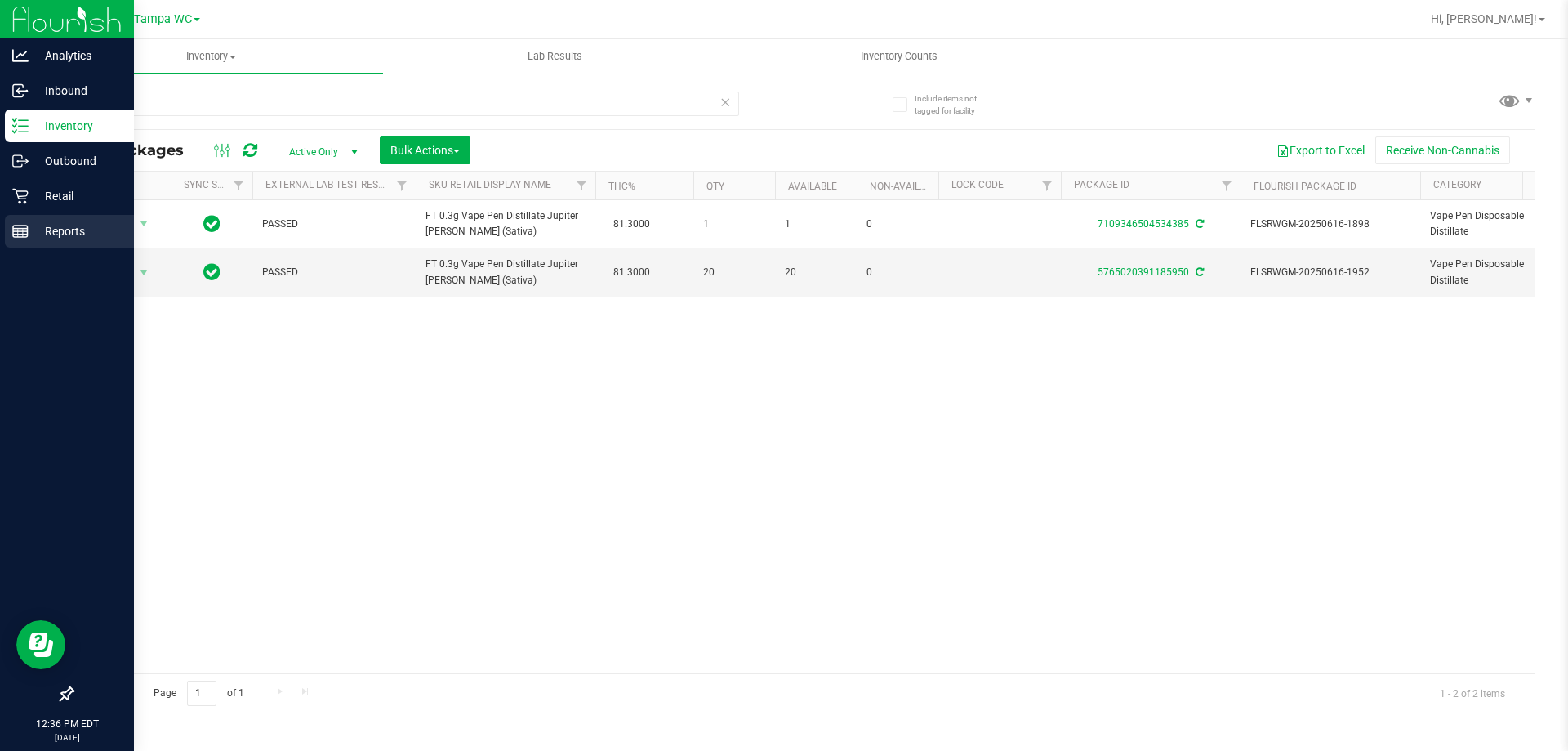
click at [40, 227] on p "Reports" at bounding box center [77, 231] width 98 height 19
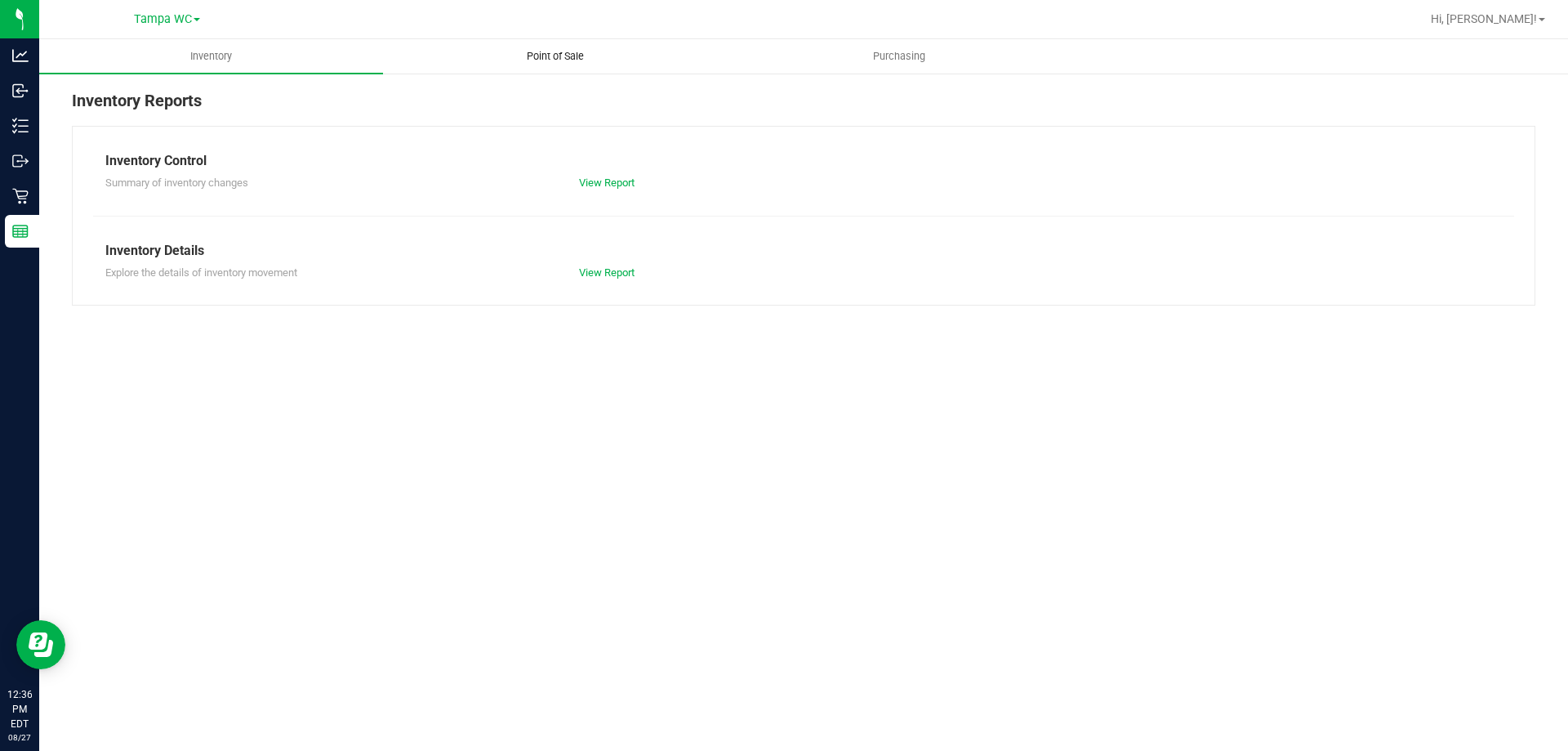
click at [569, 57] on span "Point of Sale" at bounding box center [555, 56] width 101 height 15
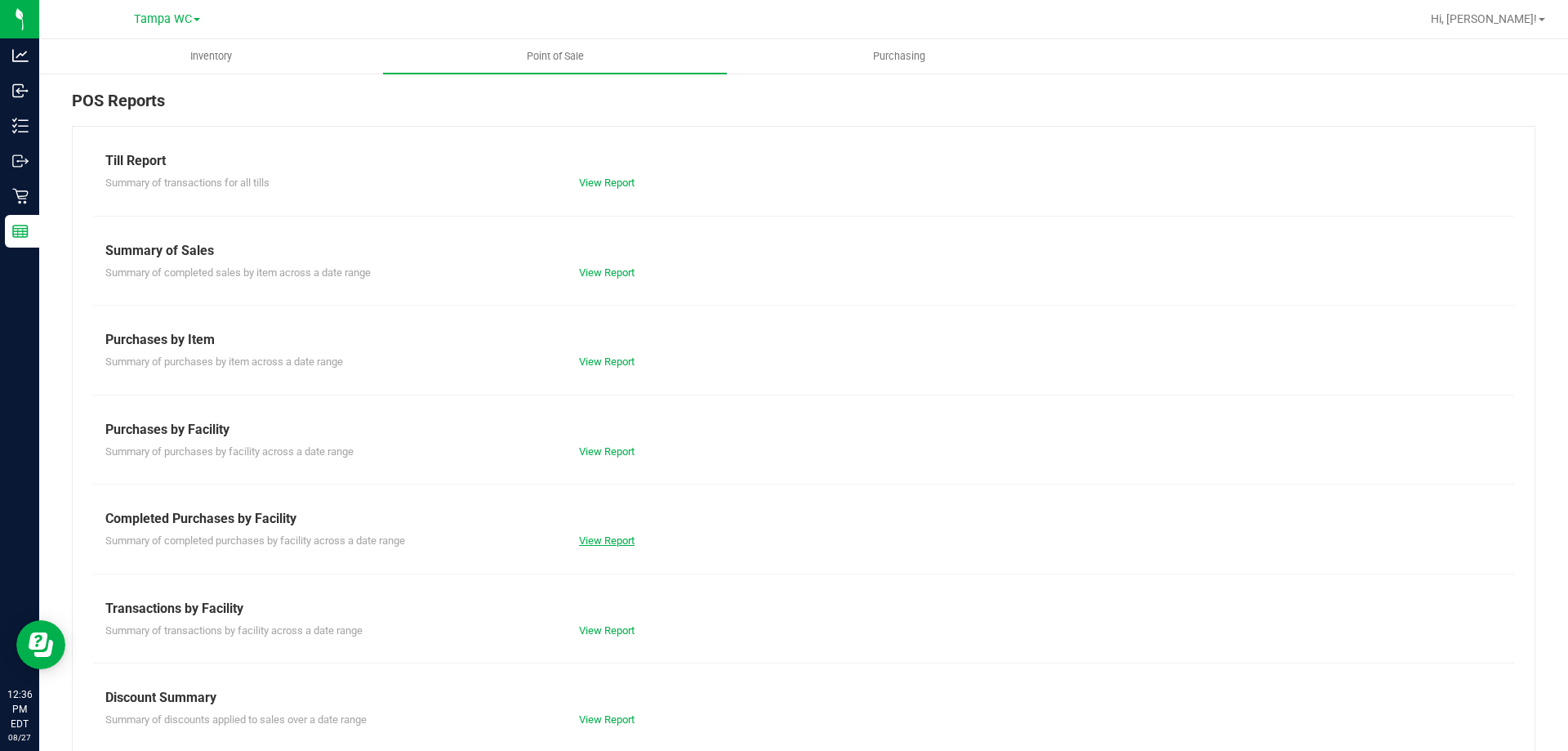
click at [624, 537] on link "View Report" at bounding box center [607, 540] width 55 height 12
